Goal: Find specific page/section: Find specific page/section

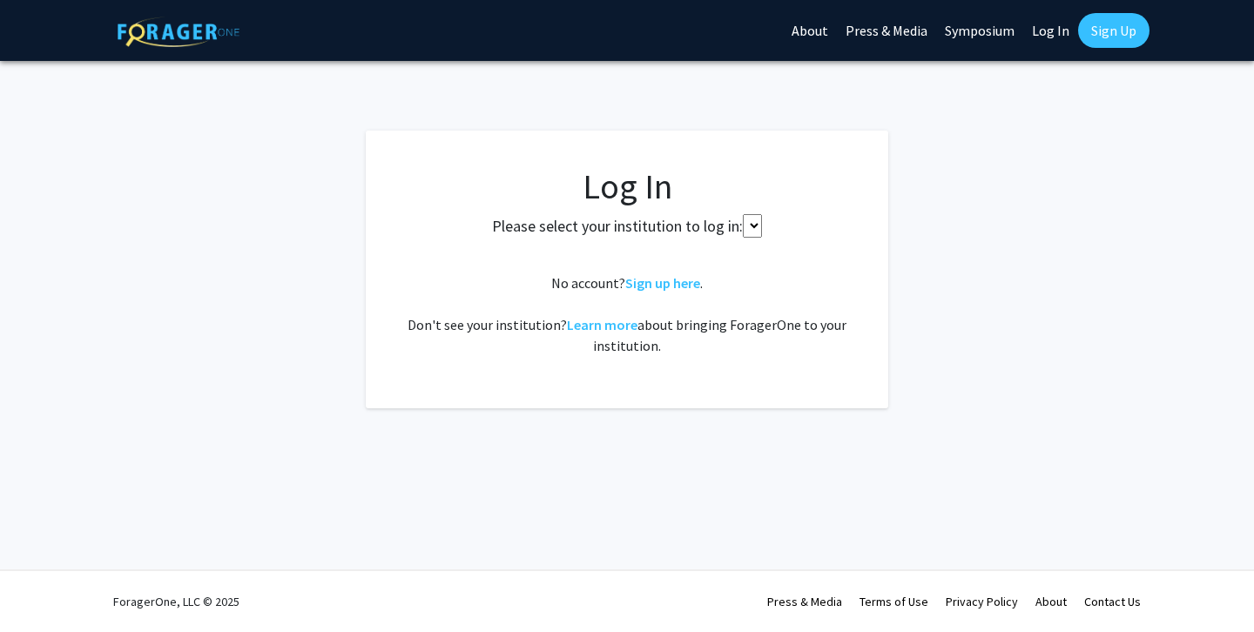
select select
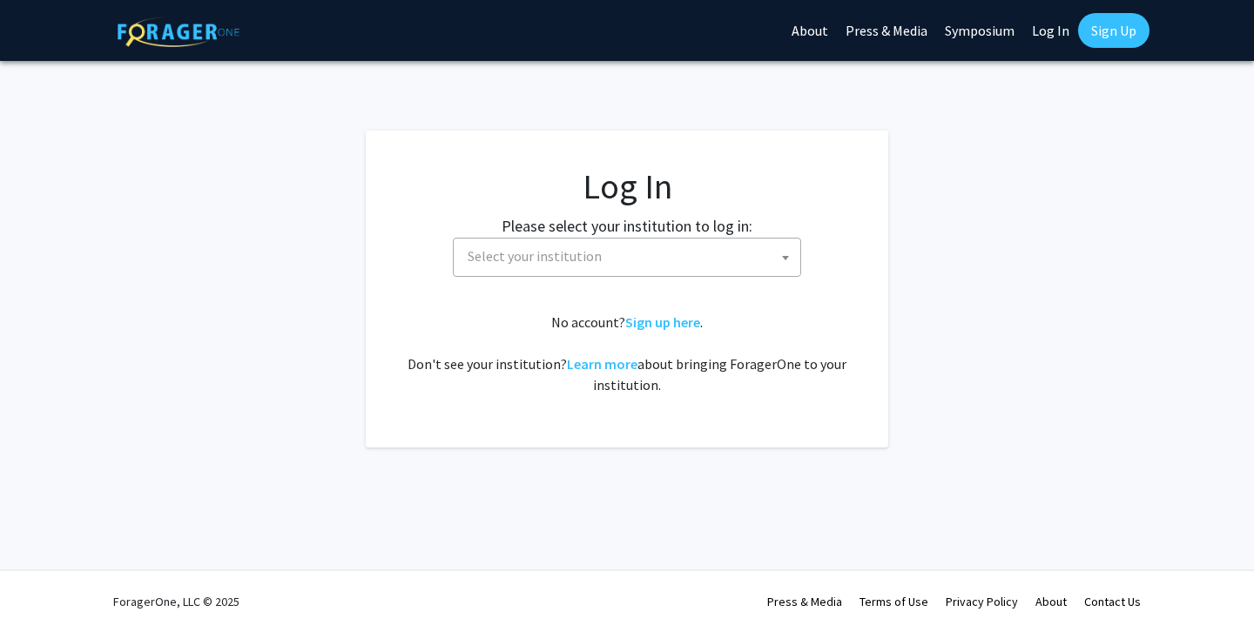
click at [615, 266] on span "Select your institution" at bounding box center [631, 257] width 340 height 36
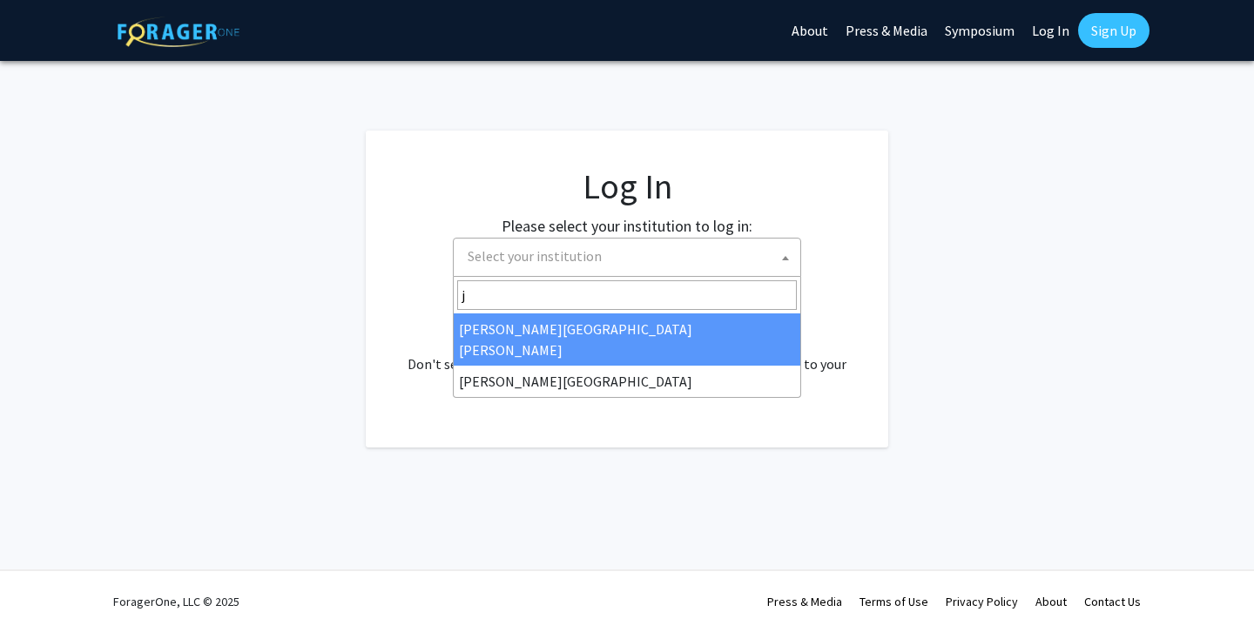
type input "j"
select select "1"
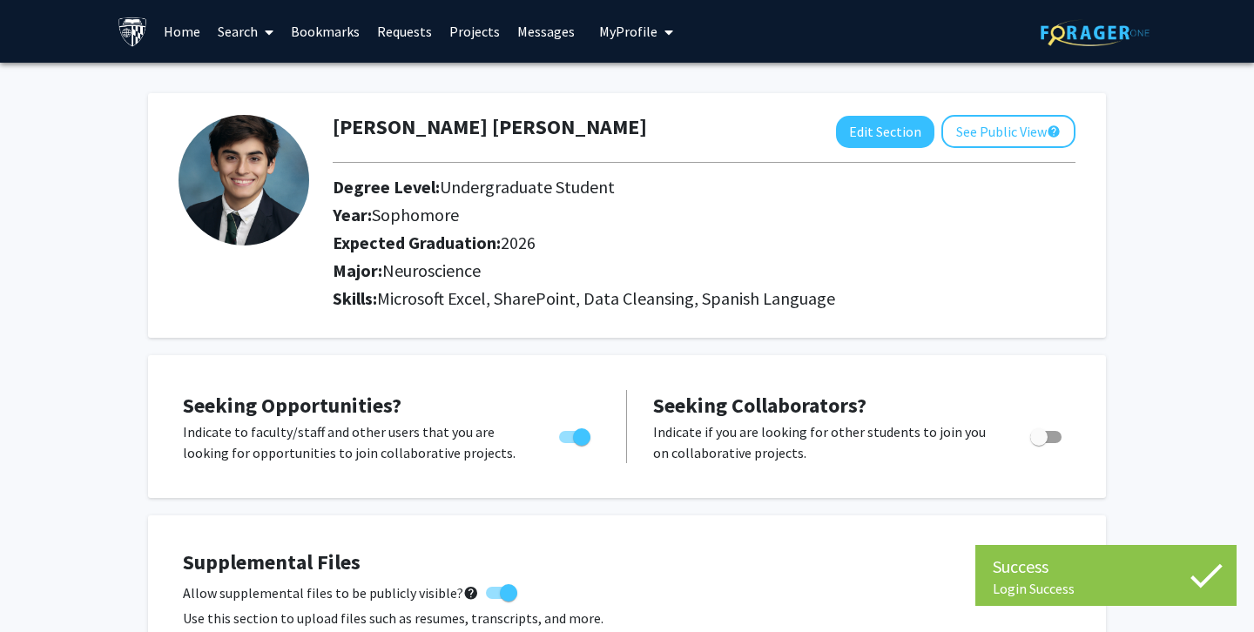
click at [233, 43] on link "Search" at bounding box center [245, 31] width 73 height 61
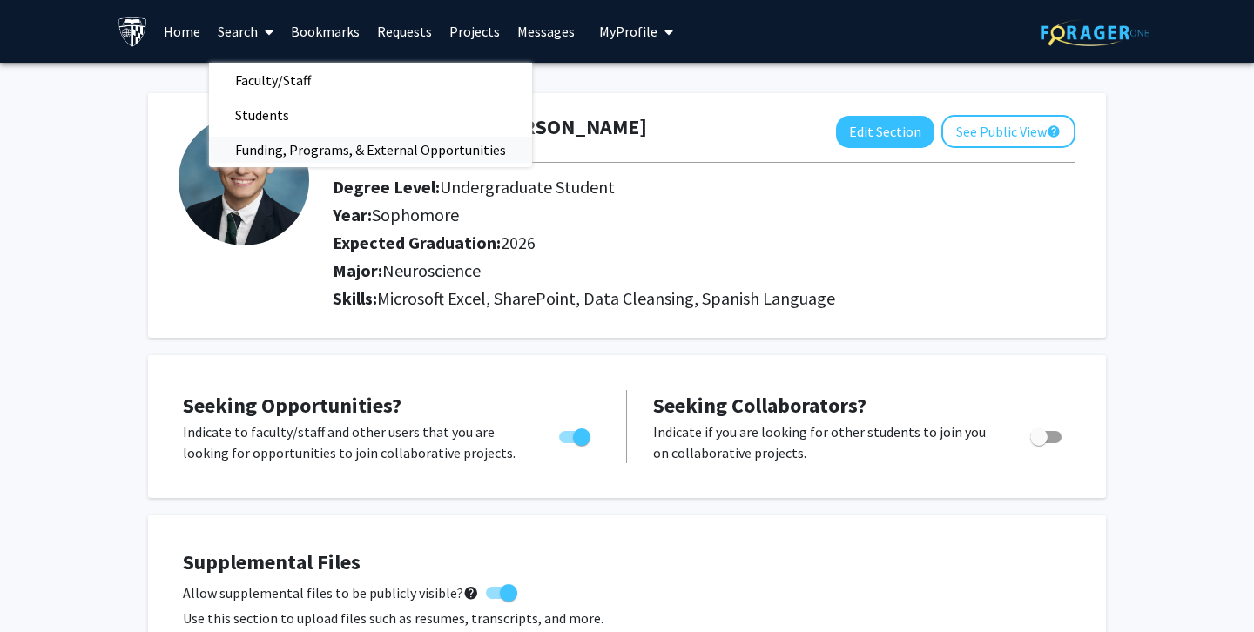
click at [337, 144] on span "Funding, Programs, & External Opportunities" at bounding box center [370, 149] width 323 height 35
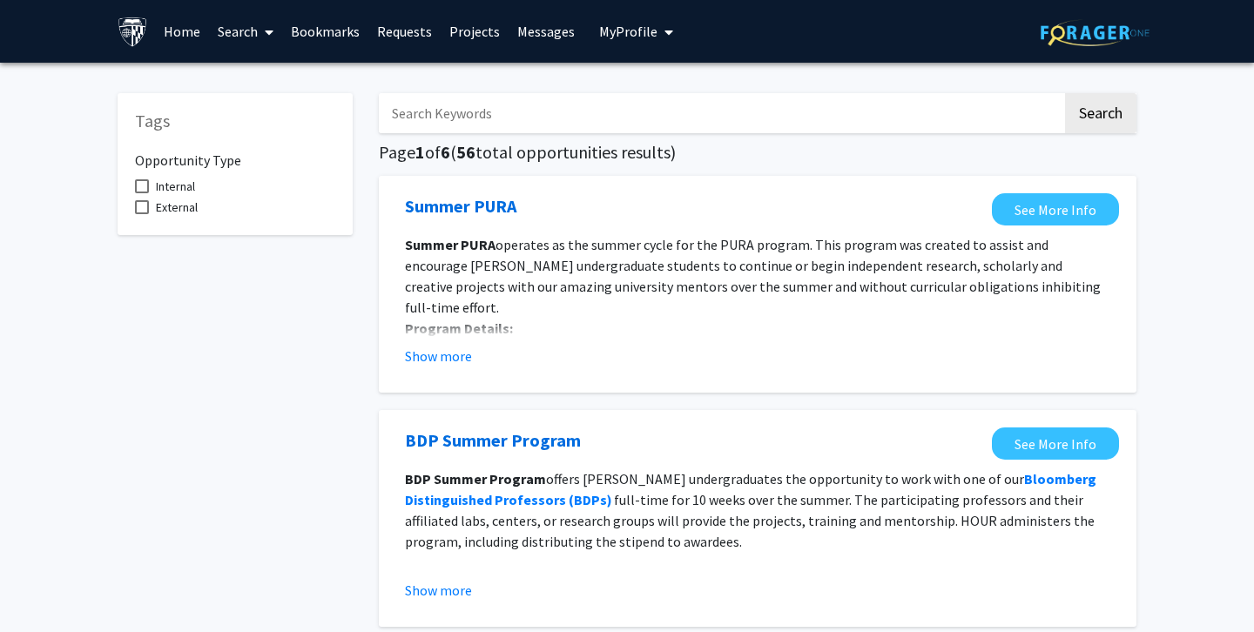
click at [260, 27] on span at bounding box center [266, 32] width 16 height 61
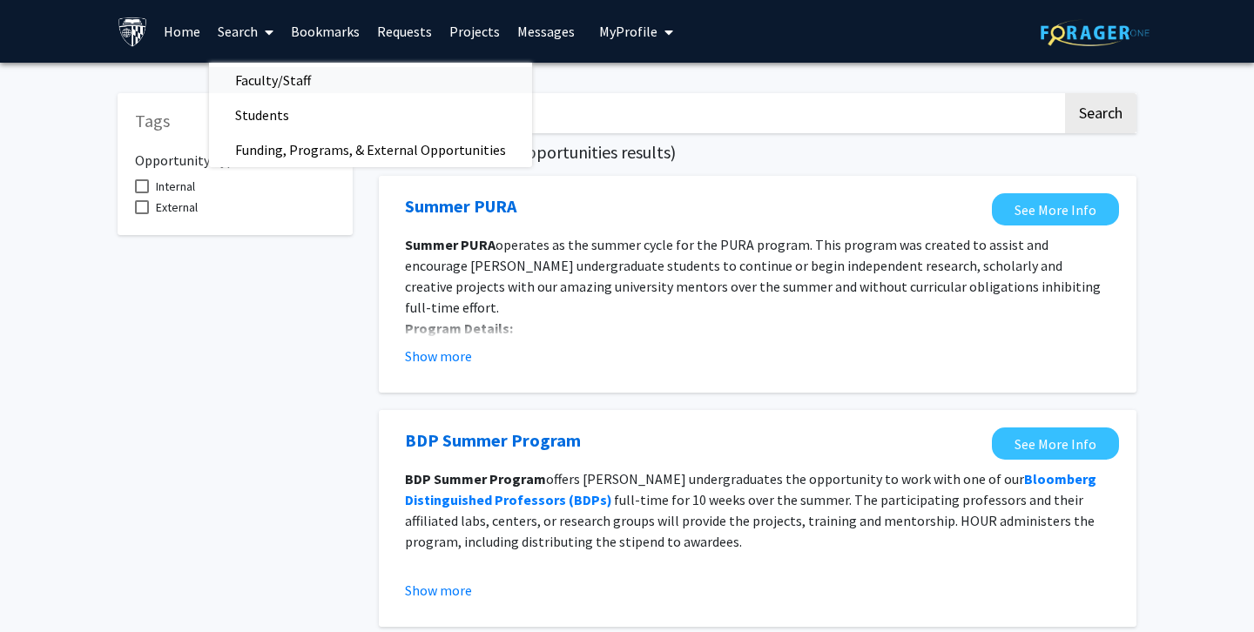
click at [264, 66] on span "Faculty/Staff" at bounding box center [273, 80] width 128 height 35
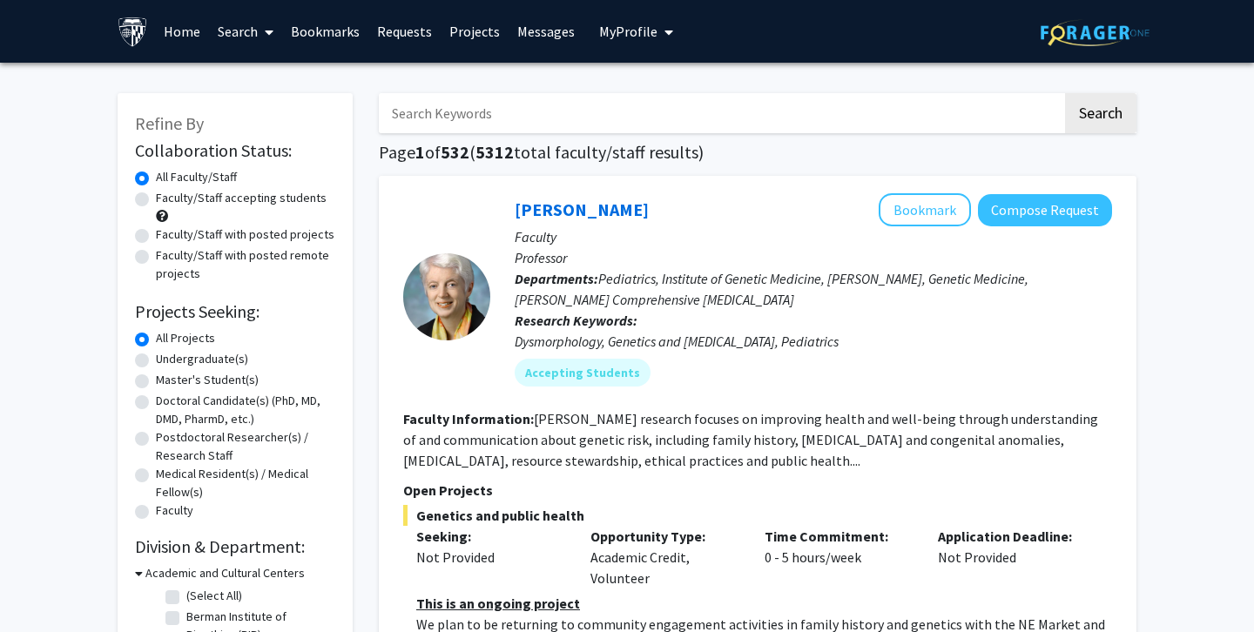
click at [260, 34] on span at bounding box center [266, 32] width 16 height 61
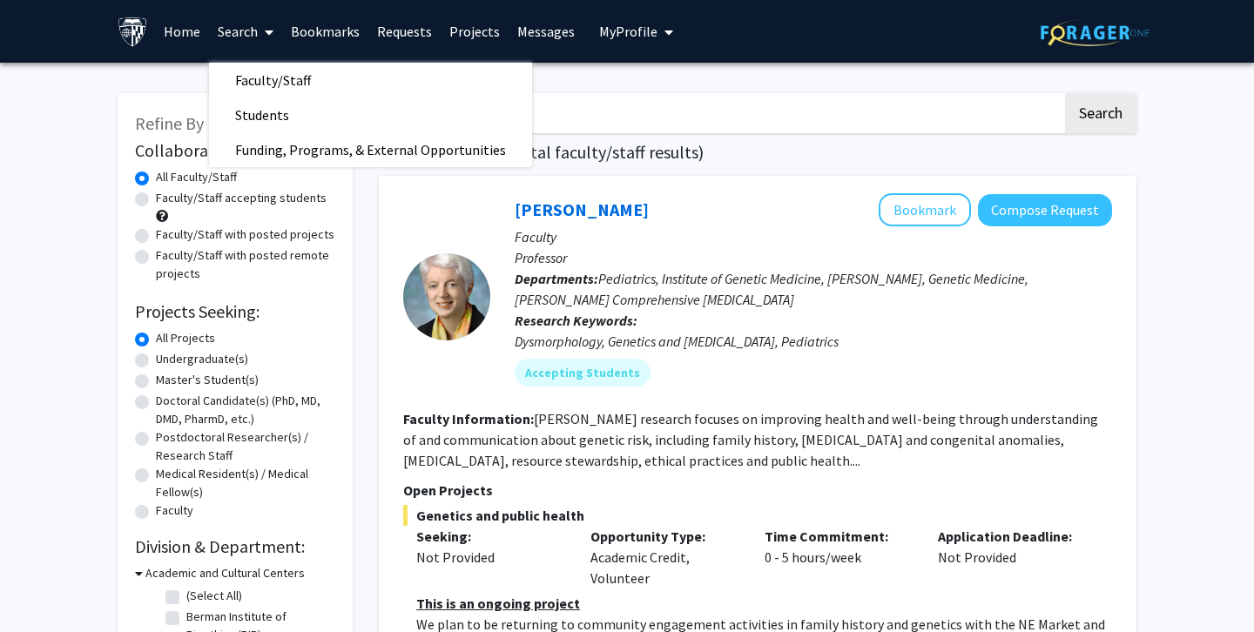
click at [746, 177] on div "Joann Bodurtha Bookmark Compose Request Faculty Professor Departments: Pediatri…" at bounding box center [758, 459] width 758 height 567
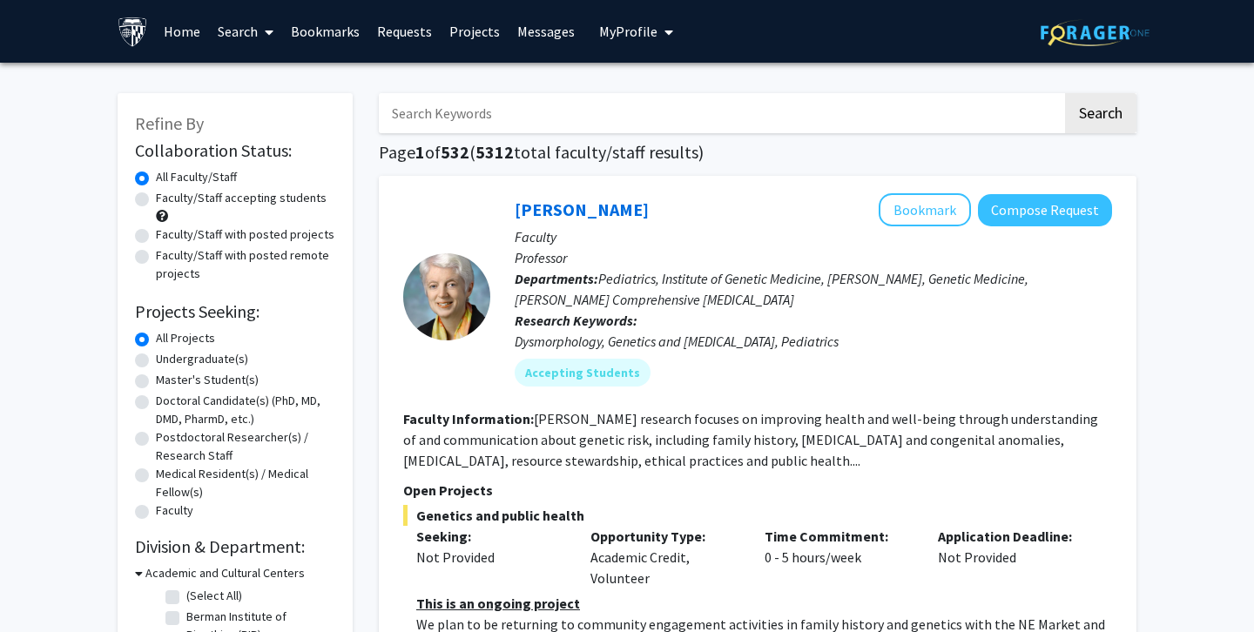
click at [253, 27] on link "Search" at bounding box center [245, 31] width 73 height 61
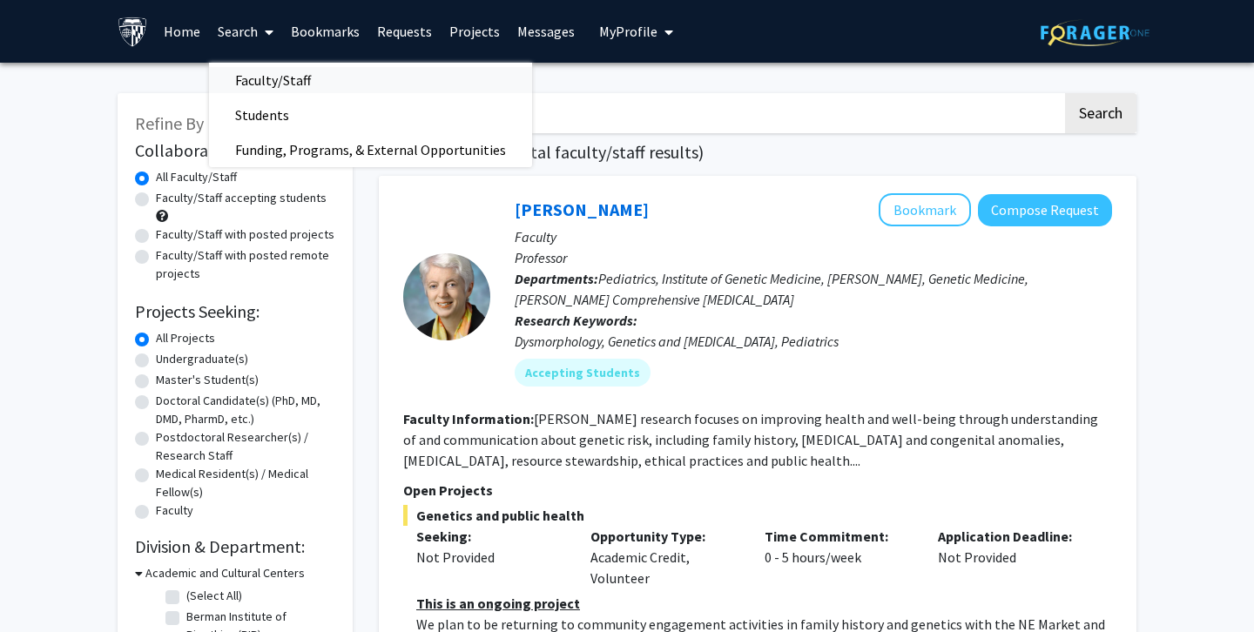
click at [276, 82] on span "Faculty/Staff" at bounding box center [273, 80] width 128 height 35
